Goal: Task Accomplishment & Management: Use online tool/utility

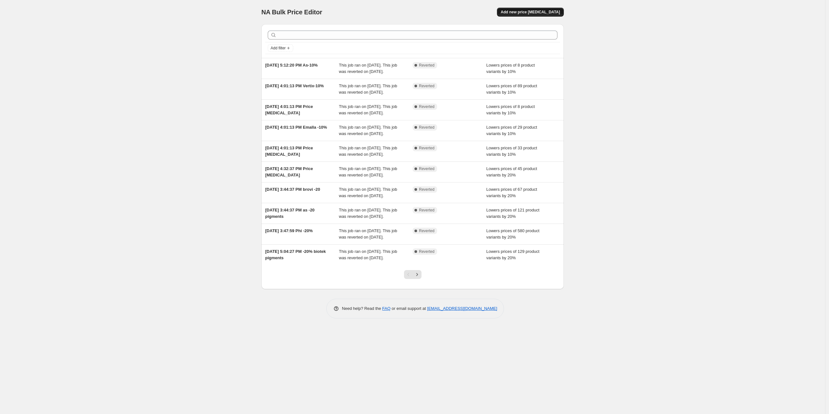
click at [541, 13] on span "Add new price [MEDICAL_DATA]" at bounding box center [530, 12] width 59 height 5
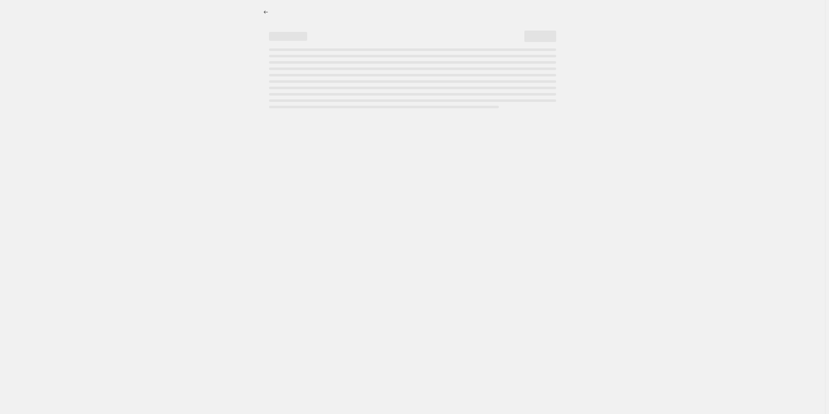
select select "percentage"
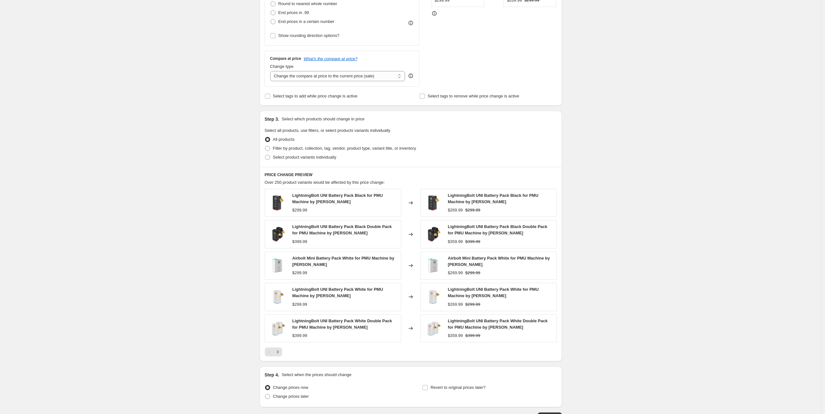
scroll to position [187, 0]
click at [268, 146] on span at bounding box center [267, 147] width 5 height 5
click at [265, 145] on input "Filter by product, collection, tag, vendor, product type, variant title, or inv…" at bounding box center [265, 145] width 0 height 0
radio input "true"
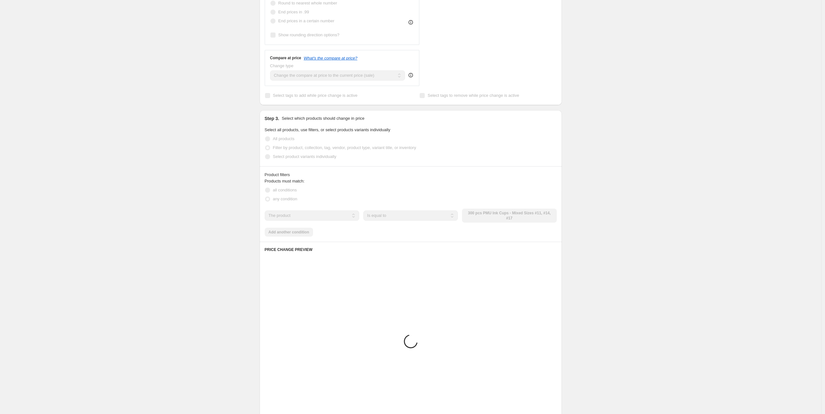
scroll to position [176, 0]
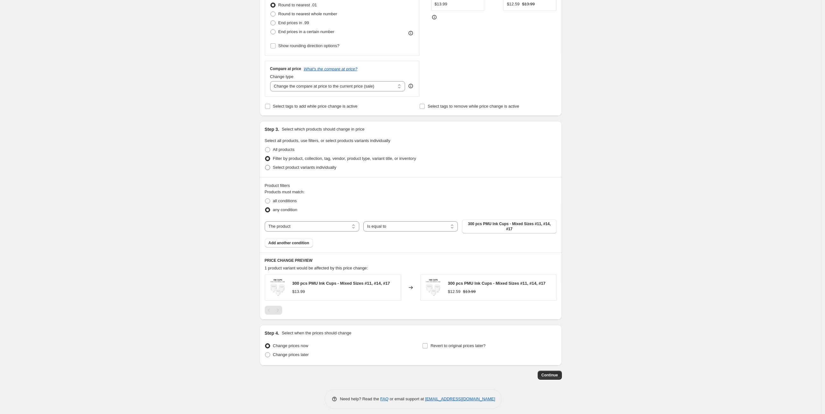
click at [268, 166] on span at bounding box center [267, 167] width 5 height 5
click at [265, 165] on input "Select product variants individually" at bounding box center [265, 165] width 0 height 0
radio input "true"
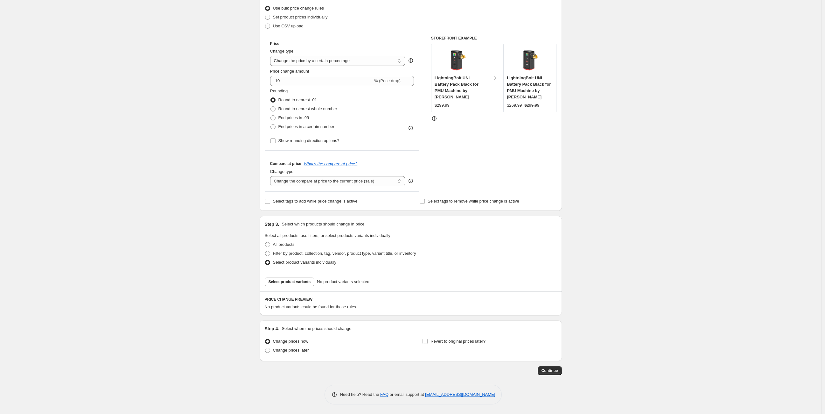
scroll to position [81, 0]
click at [302, 282] on span "Select product variants" at bounding box center [290, 282] width 42 height 5
click at [269, 254] on span at bounding box center [267, 253] width 5 height 5
click at [265, 252] on input "Filter by product, collection, tag, vendor, product type, variant title, or inv…" at bounding box center [265, 251] width 0 height 0
radio input "true"
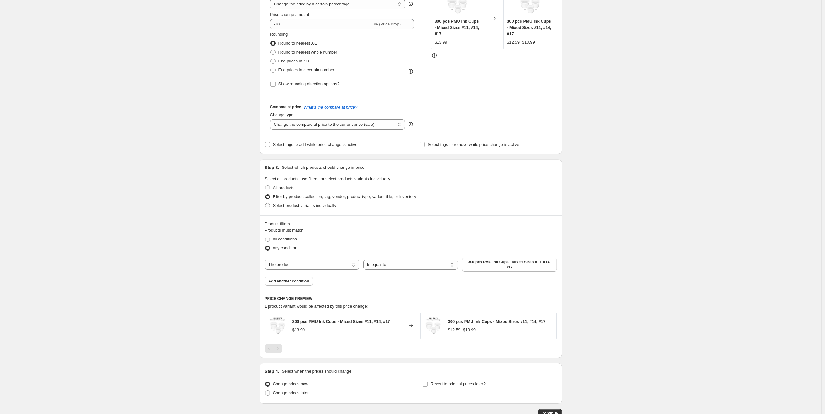
scroll to position [138, 0]
click at [333, 264] on select "The product The product's collection The product's tag The product's vendor The…" at bounding box center [312, 264] width 95 height 10
select select "collection"
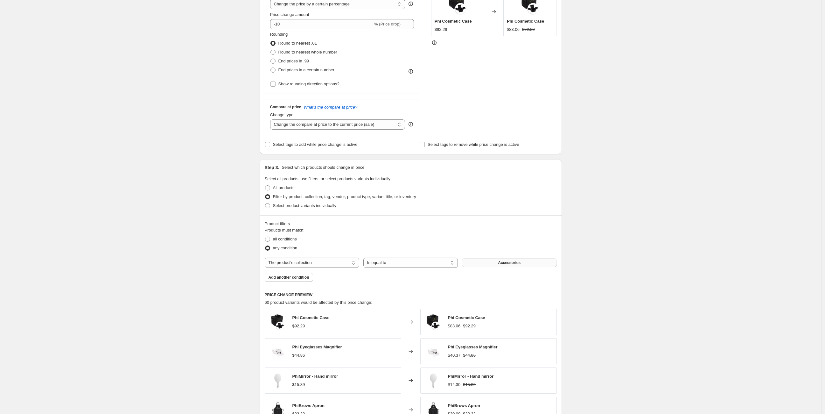
click at [504, 263] on span "Accessories" at bounding box center [509, 262] width 23 height 5
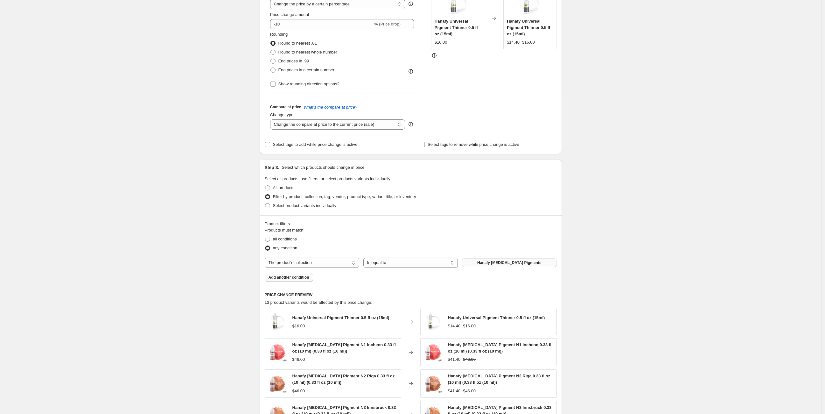
click at [301, 278] on span "Add another condition" at bounding box center [289, 277] width 41 height 5
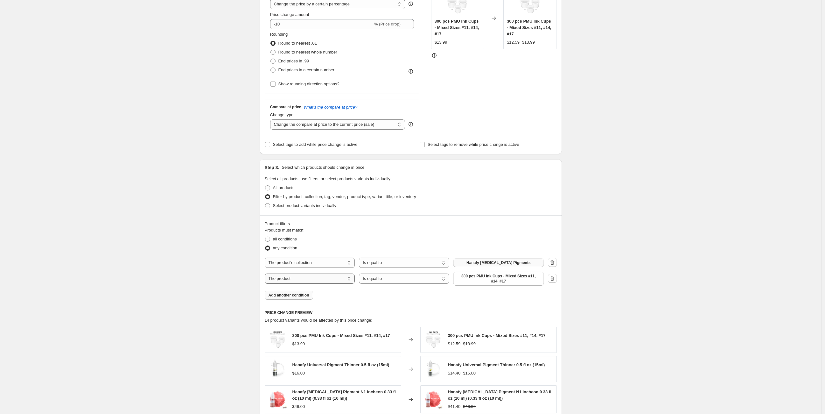
click at [314, 276] on select "The product The product's collection The product's tag The product's vendor The…" at bounding box center [310, 278] width 90 height 10
select select "collection"
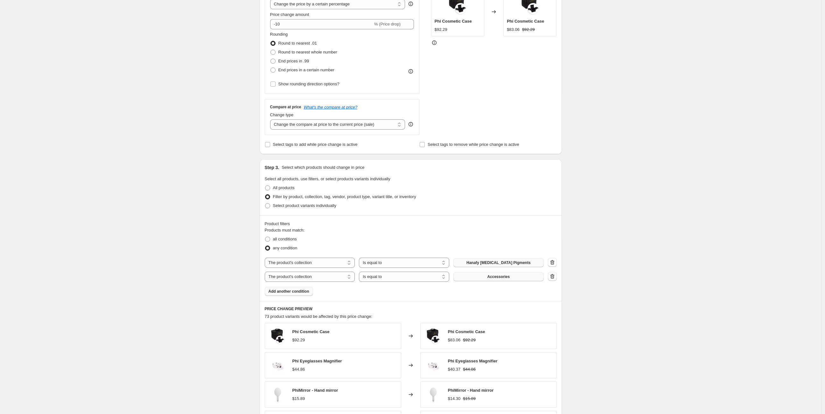
click at [500, 277] on span "Accessories" at bounding box center [498, 276] width 23 height 5
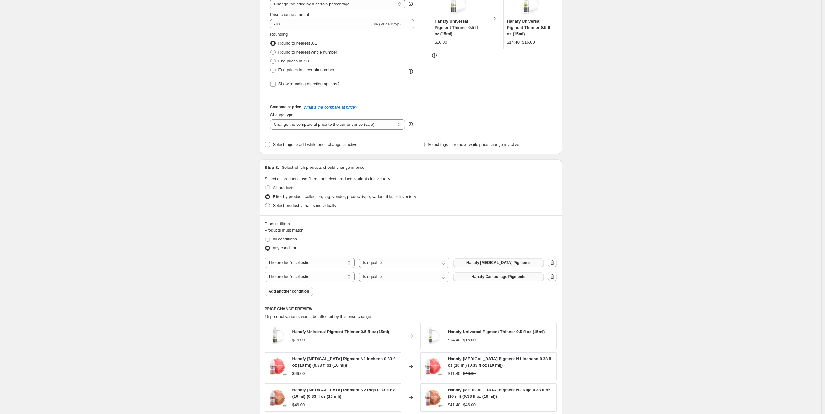
click at [306, 292] on span "Add another condition" at bounding box center [289, 291] width 41 height 5
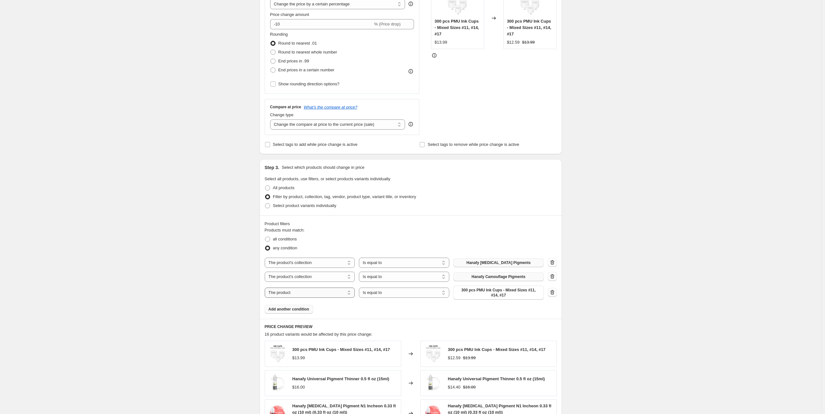
click at [334, 293] on select "The product The product's collection The product's tag The product's vendor The…" at bounding box center [310, 292] width 90 height 10
select select "collection"
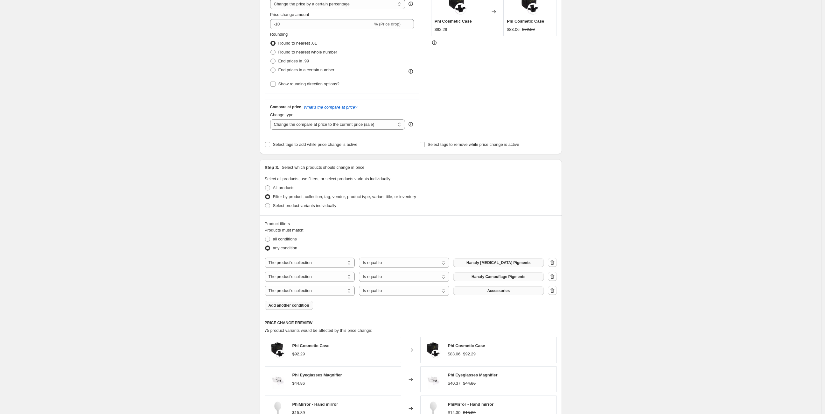
click at [499, 291] on span "Accessories" at bounding box center [498, 290] width 23 height 5
click at [516, 291] on button "Accessories" at bounding box center [499, 290] width 90 height 9
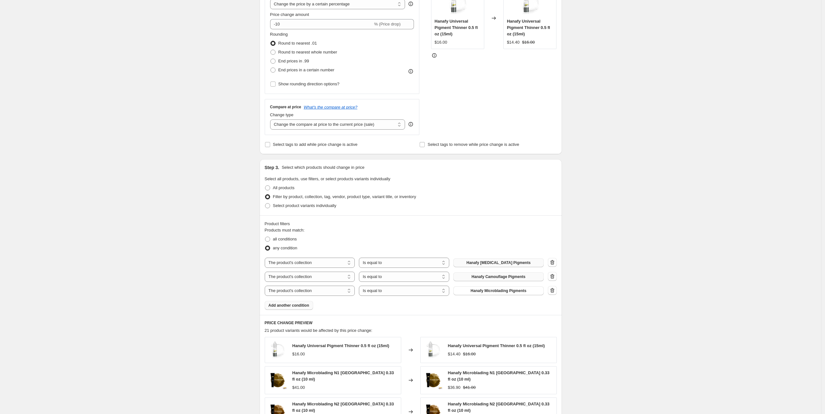
click at [304, 306] on span "Add another condition" at bounding box center [289, 305] width 41 height 5
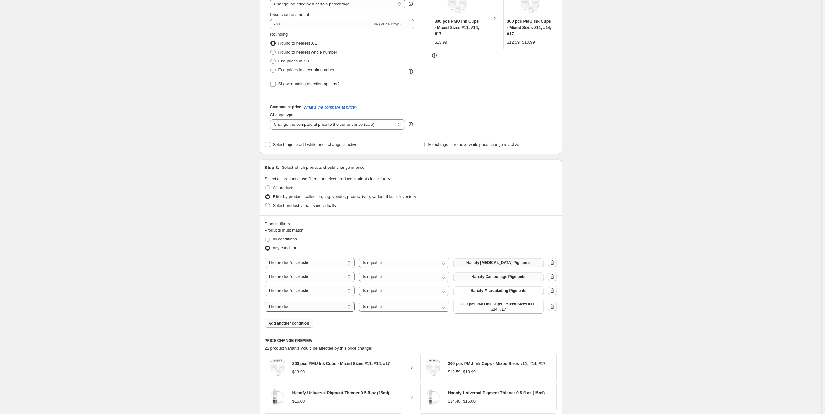
click at [304, 306] on select "The product The product's collection The product's tag The product's vendor The…" at bounding box center [310, 306] width 90 height 10
select select "collection"
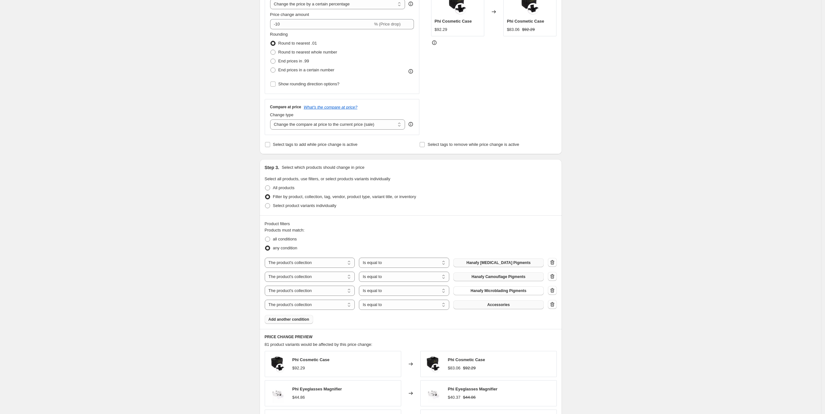
click at [504, 305] on span "Accessories" at bounding box center [498, 304] width 23 height 5
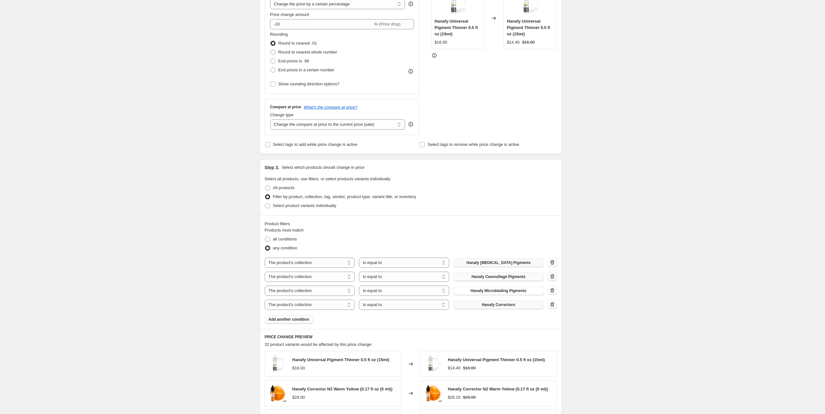
click at [286, 320] on span "Add another condition" at bounding box center [289, 319] width 41 height 5
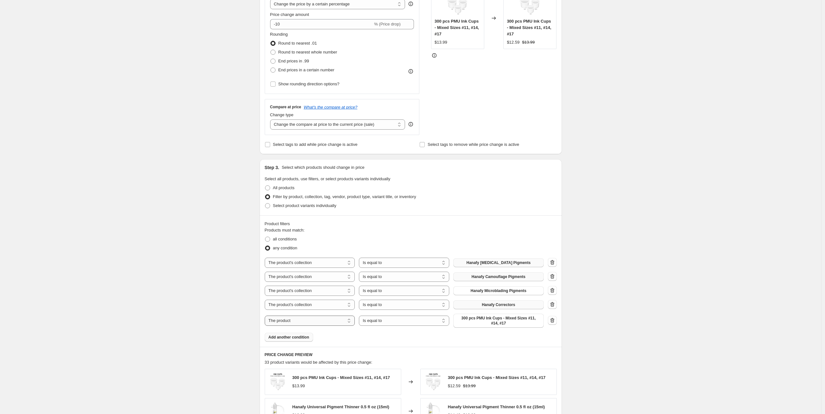
click at [299, 320] on select "The product The product's collection The product's tag The product's vendor The…" at bounding box center [310, 320] width 90 height 10
select select "collection"
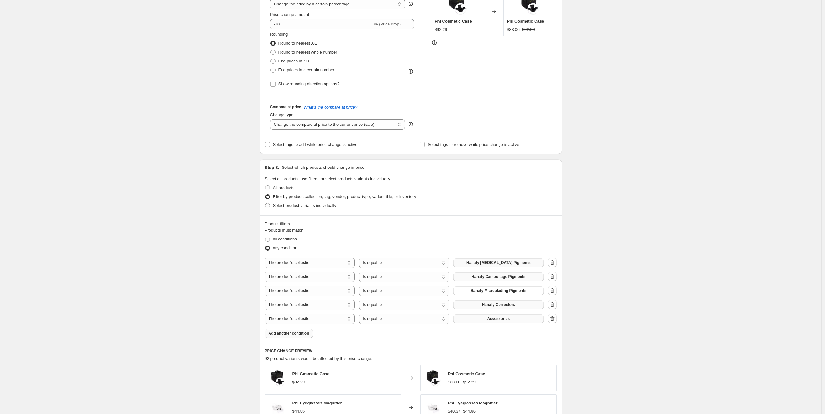
click at [507, 318] on span "Accessories" at bounding box center [498, 318] width 23 height 5
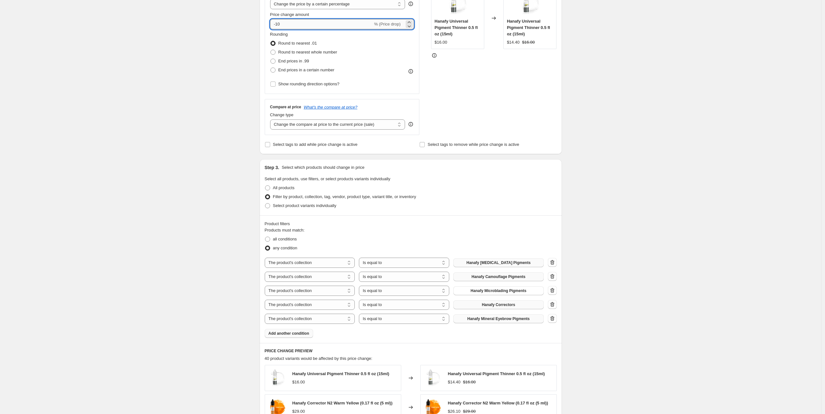
click at [302, 20] on input "-10" at bounding box center [321, 24] width 103 height 10
type input "-15"
click at [617, 240] on div "Create new price [MEDICAL_DATA]. This page is ready Create new price [MEDICAL_D…" at bounding box center [411, 244] width 822 height 764
click at [181, 137] on div "Create new price [MEDICAL_DATA]. This page is ready Create new price [MEDICAL_D…" at bounding box center [411, 244] width 822 height 764
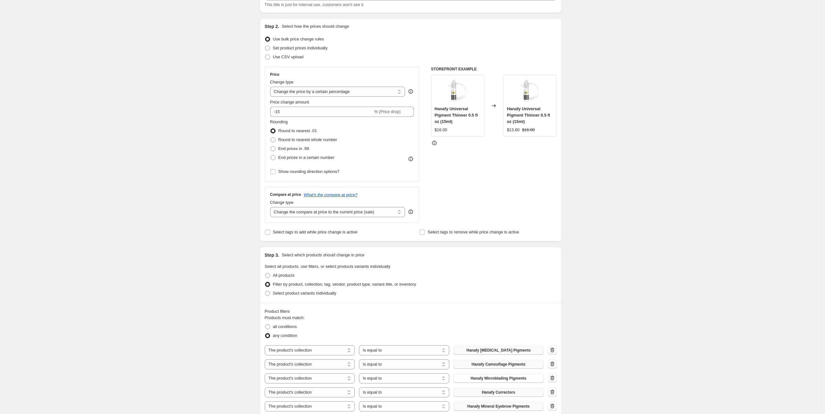
scroll to position [0, 0]
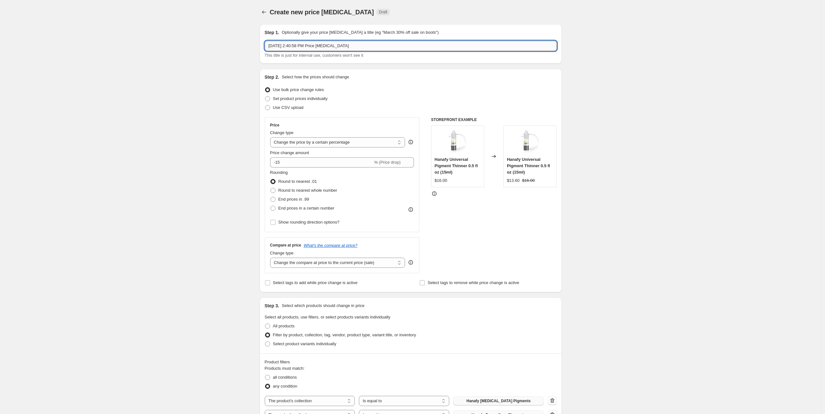
click at [357, 45] on input "[DATE] 2:40:58 PM Price [MEDICAL_DATA]" at bounding box center [411, 46] width 292 height 10
drag, startPoint x: 366, startPoint y: 45, endPoint x: 314, endPoint y: 47, distance: 52.6
click at [314, 47] on input "[DATE] 2:40:58 PM Price [MEDICAL_DATA]" at bounding box center [411, 46] width 292 height 10
click at [314, 47] on input "[DATE] 2:40:58 PM 15% hanafy" at bounding box center [411, 46] width 292 height 10
click at [605, 192] on div "Create new price [MEDICAL_DATA]. This page is ready Create new price [MEDICAL_D…" at bounding box center [411, 382] width 822 height 764
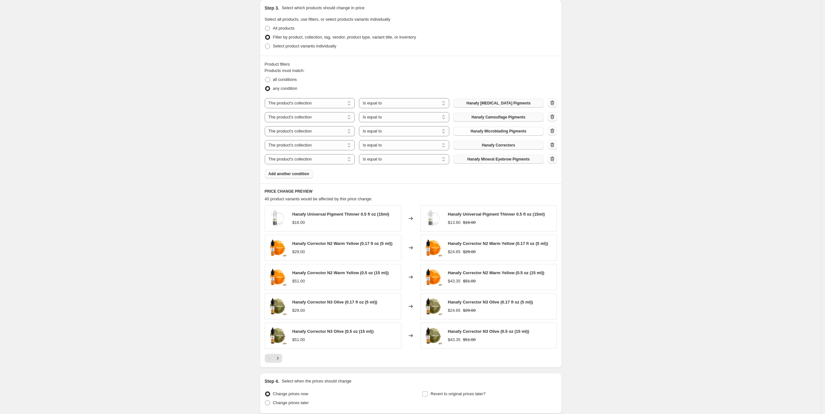
scroll to position [330, 0]
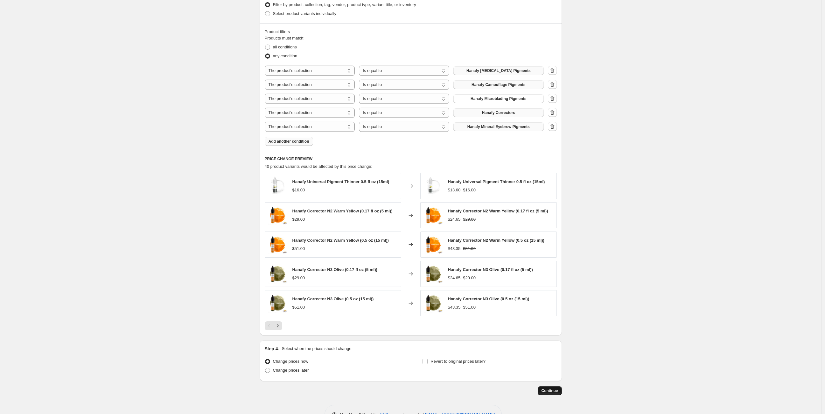
click at [556, 388] on span "Continue" at bounding box center [550, 390] width 17 height 5
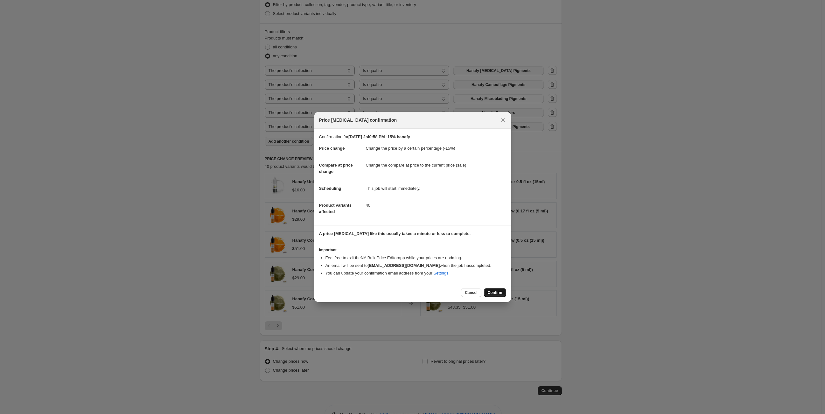
click at [495, 292] on span "Confirm" at bounding box center [495, 292] width 15 height 5
type input "[DATE] 2:40:58 PM -15% hanafy"
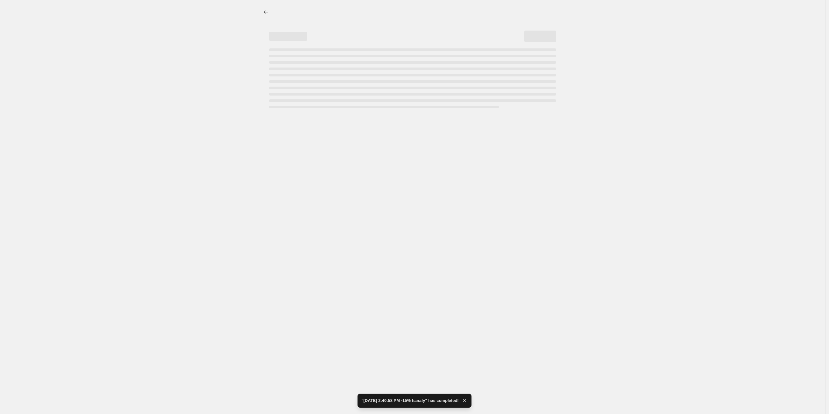
select select "percentage"
select select "collection"
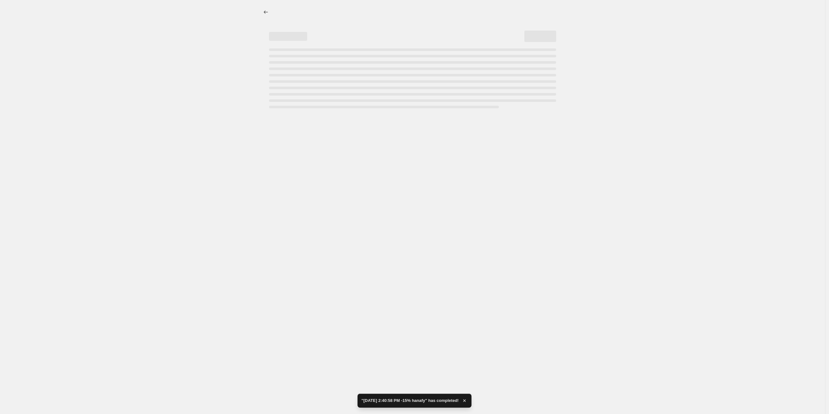
select select "collection"
